Goal: Obtain resource: Obtain resource

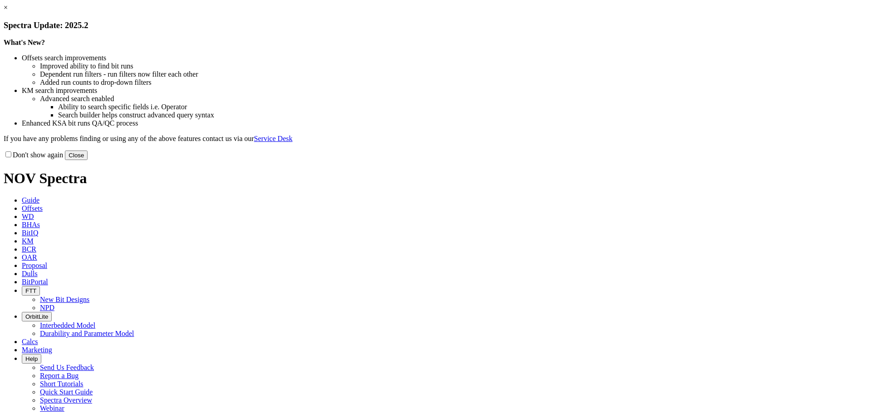
click at [8, 11] on link "×" at bounding box center [6, 8] width 4 height 8
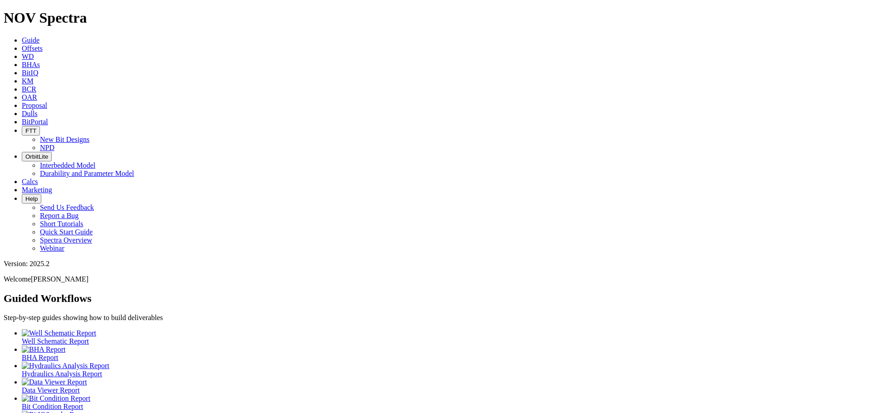
click at [43, 44] on link "Offsets" at bounding box center [32, 48] width 21 height 8
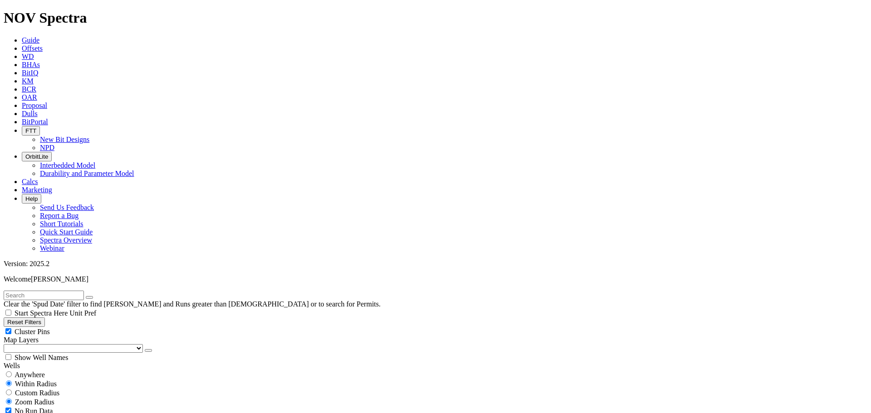
type input "[DATE]"
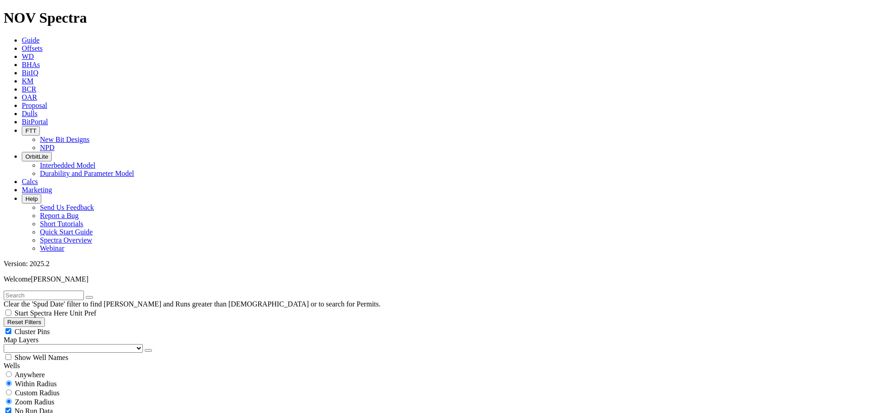
scroll to position [250, 0]
